Goal: Understand process/instructions: Learn how to perform a task or action

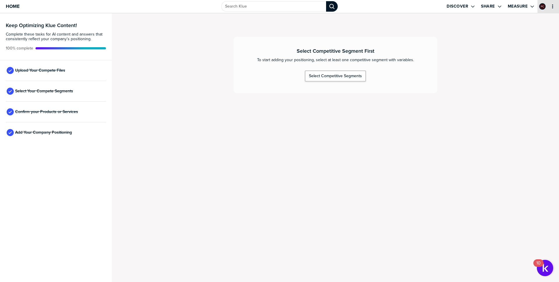
click at [555, 8] on icon "primary" at bounding box center [552, 6] width 5 height 5
click at [42, 69] on span "Upload Your Compete Files" at bounding box center [40, 70] width 50 height 5
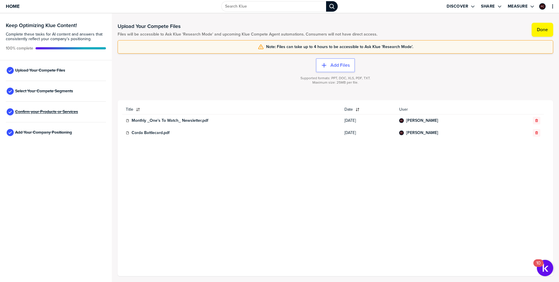
click at [33, 113] on span "Confirm your Products or Services" at bounding box center [46, 111] width 63 height 5
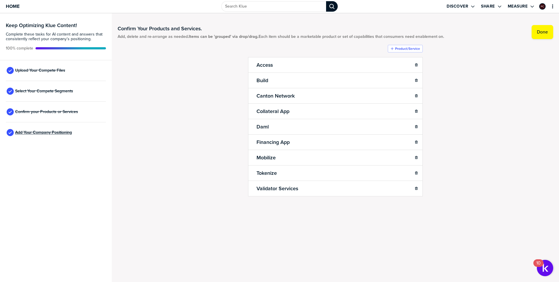
click at [42, 132] on span "Add Your Company Positioning" at bounding box center [43, 132] width 57 height 5
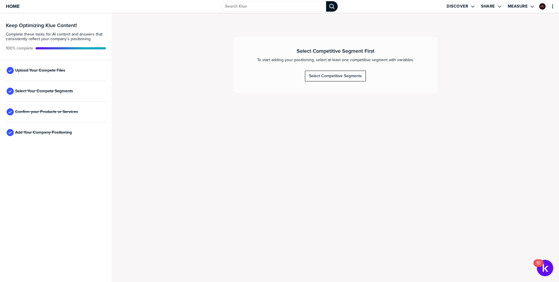
click at [324, 75] on div "Select Competitive Segments" at bounding box center [335, 75] width 53 height 5
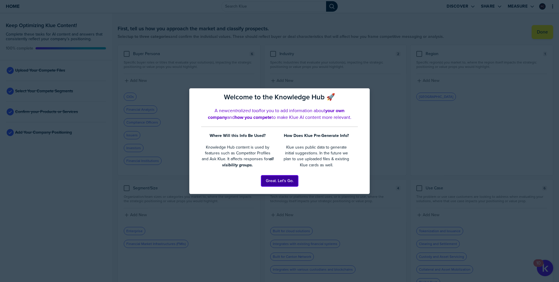
click at [281, 181] on button "Great. Let's Go." at bounding box center [279, 180] width 37 height 11
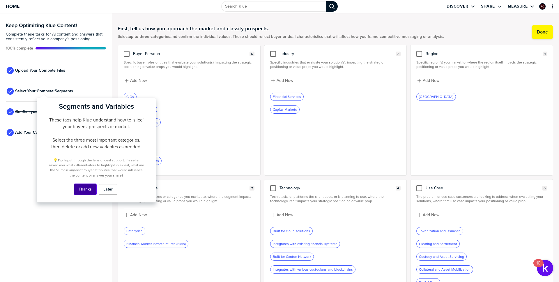
click at [90, 191] on button "Thanks" at bounding box center [85, 189] width 22 height 11
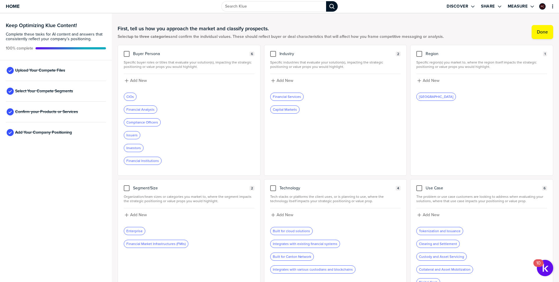
scroll to position [1, 0]
click at [554, 9] on div "primary" at bounding box center [549, 6] width 22 height 13
click at [551, 6] on icon "primary" at bounding box center [552, 6] width 5 height 5
click at [8, 8] on span "Home" at bounding box center [13, 6] width 14 height 5
